Goal: Information Seeking & Learning: Learn about a topic

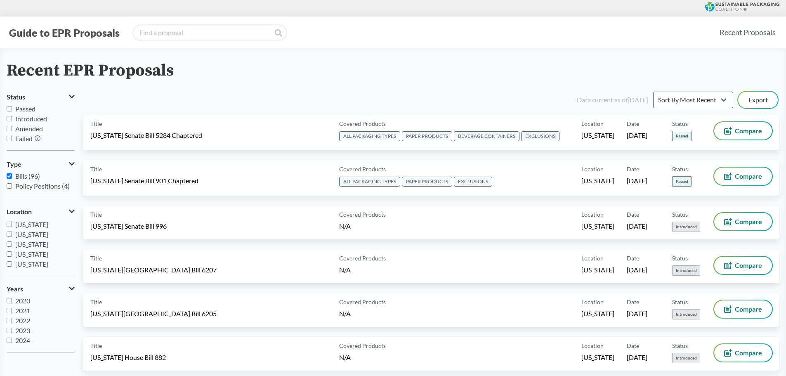
scroll to position [137, 0]
click at [9, 235] on input "[US_STATE]" at bounding box center [9, 234] width 5 height 5
checkbox input "true"
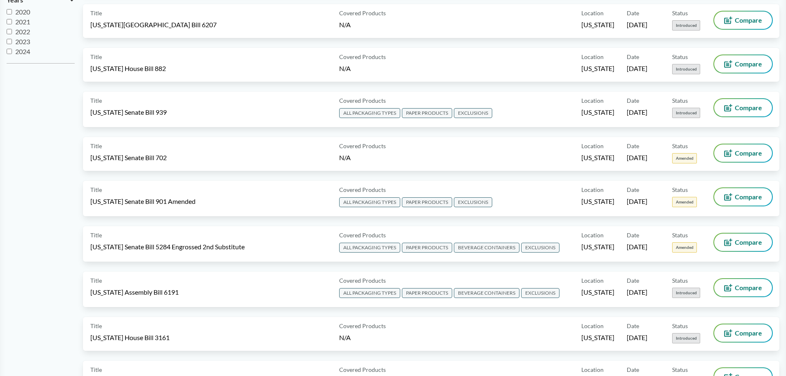
scroll to position [0, 0]
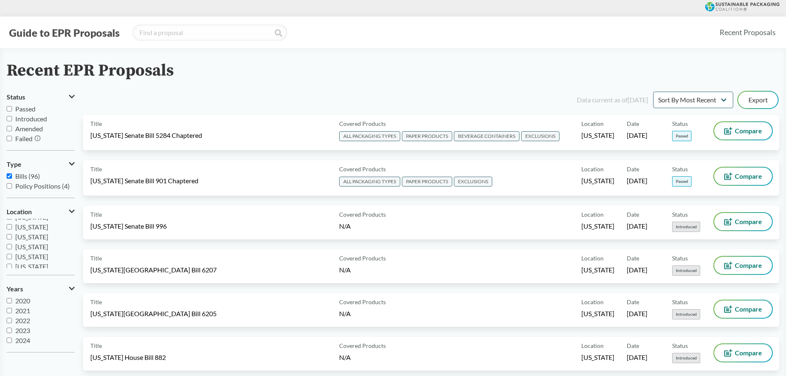
scroll to position [137, 0]
click at [29, 236] on span "[US_STATE]" at bounding box center [31, 235] width 33 height 8
click at [12, 236] on input "[US_STATE]" at bounding box center [9, 234] width 5 height 5
checkbox input "true"
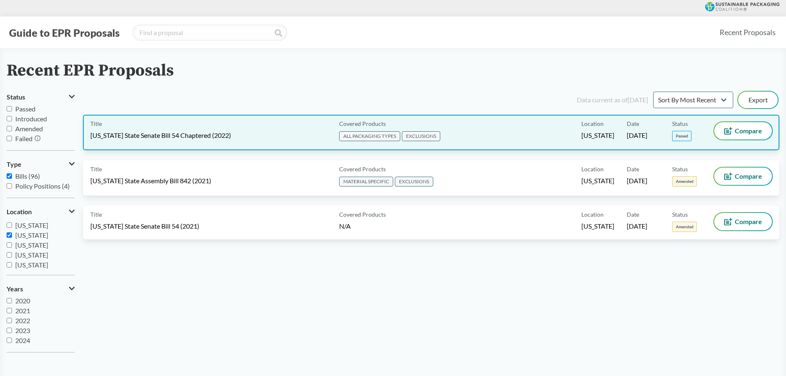
drag, startPoint x: 203, startPoint y: 135, endPoint x: 184, endPoint y: 134, distance: 18.6
click at [184, 134] on span "[US_STATE] State Senate Bill 54 Chaptered (2022)" at bounding box center [160, 135] width 141 height 9
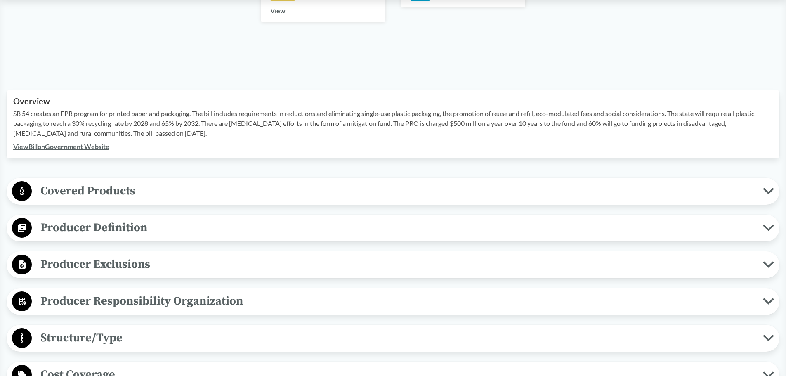
scroll to position [289, 0]
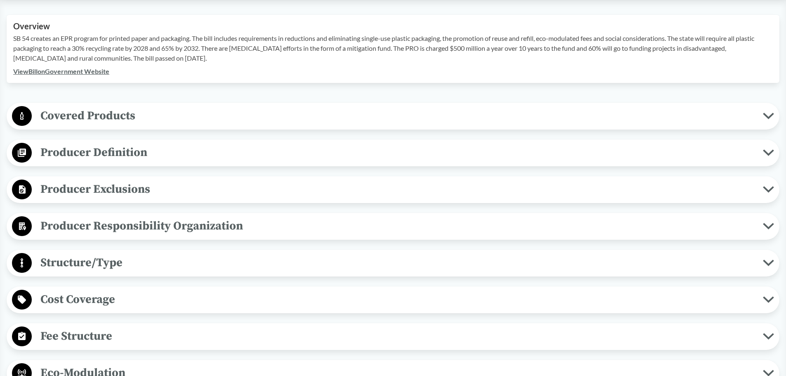
click at [144, 115] on span "Covered Products" at bounding box center [397, 115] width 731 height 19
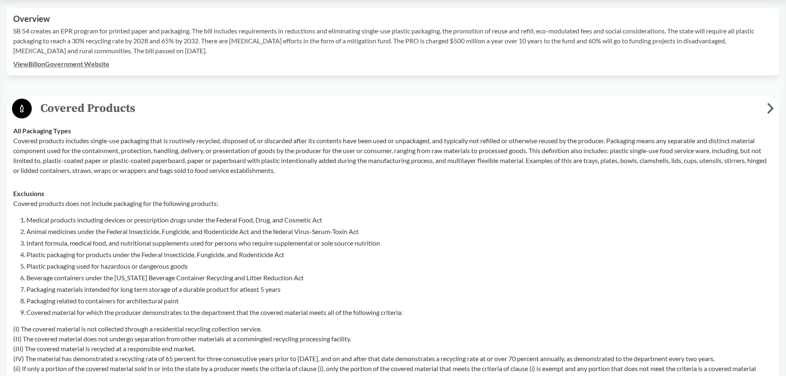
scroll to position [371, 0]
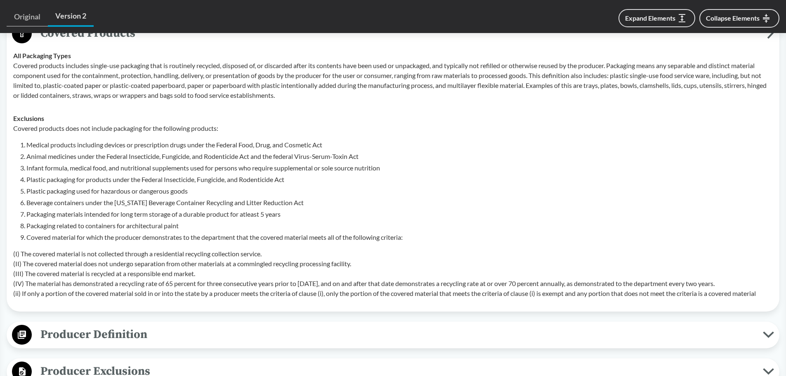
drag, startPoint x: 757, startPoint y: 284, endPoint x: 11, endPoint y: 288, distance: 745.8
click at [11, 288] on td "Exclusions Covered products does not include packaging for the following produc…" at bounding box center [392, 206] width 767 height 198
